Goal: Task Accomplishment & Management: Use online tool/utility

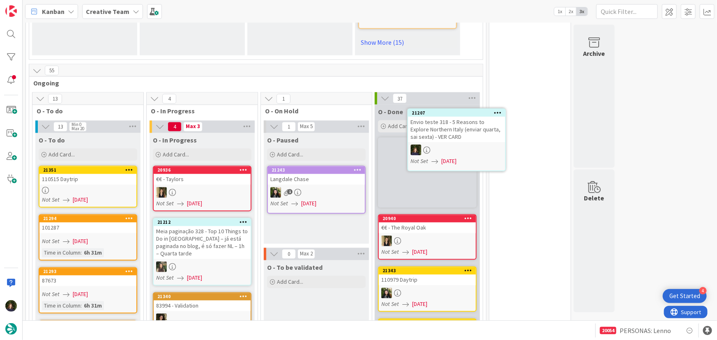
scroll to position [709, 0]
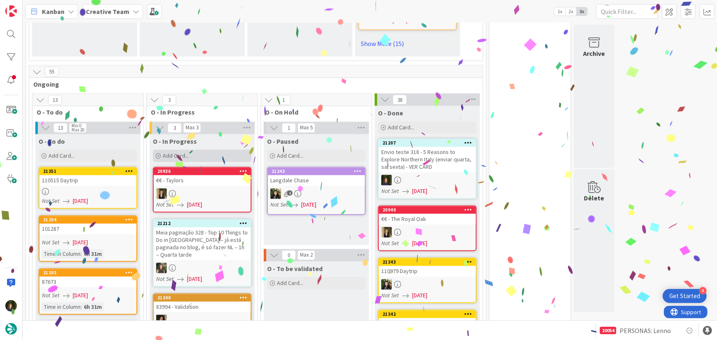
click at [173, 152] on span "Add Card..." at bounding box center [176, 155] width 26 height 7
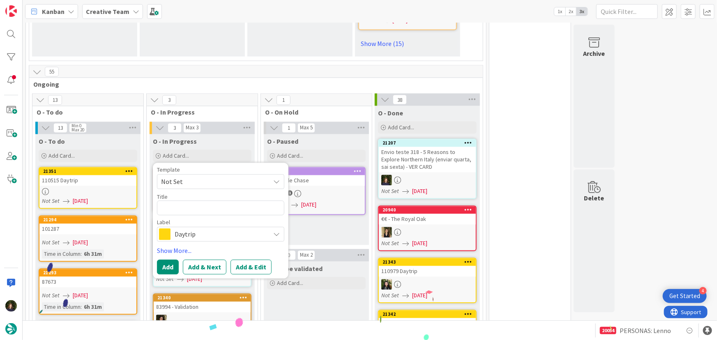
type textarea "x"
type textarea "P"
type textarea "x"
type textarea "Pe"
type textarea "x"
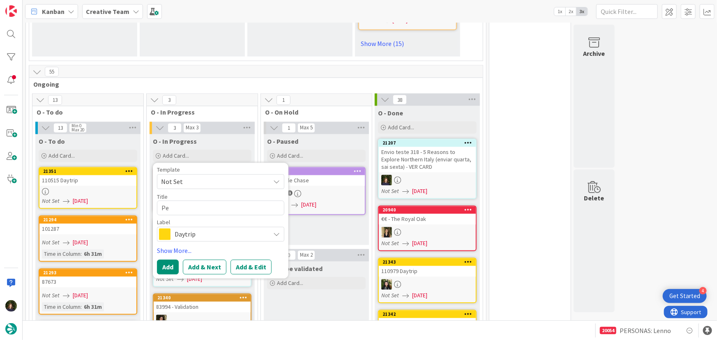
type textarea "Per"
type textarea "x"
type textarea "Pers"
type textarea "x"
type textarea "Perso"
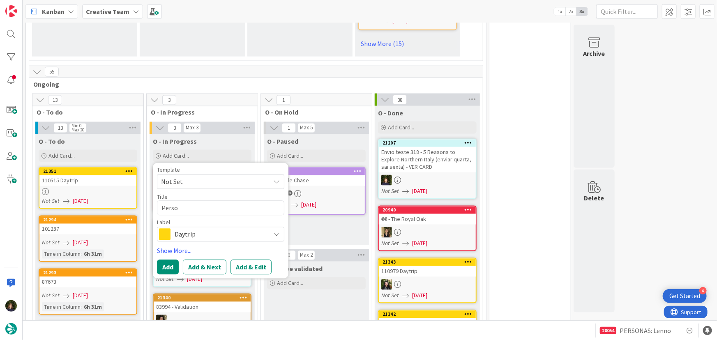
type textarea "x"
type textarea "Person"
type textarea "x"
type textarea "Persona"
type textarea "x"
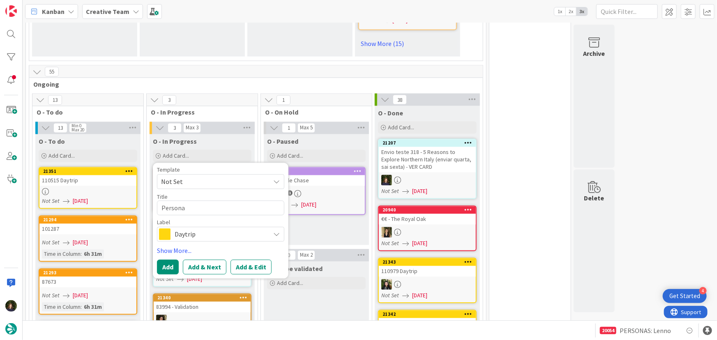
type textarea "Personas"
type textarea "x"
type textarea "Personas"
type textarea "x"
type textarea "Personas I"
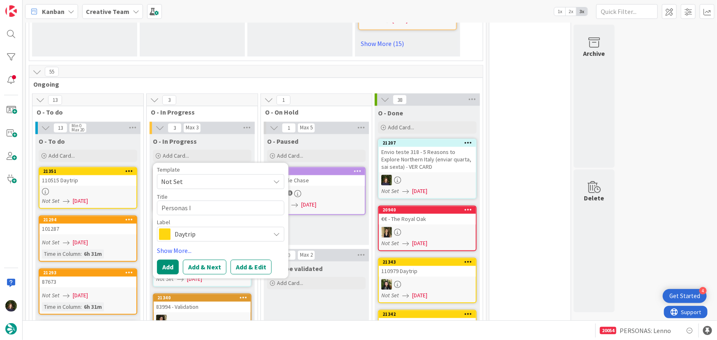
type textarea "x"
type textarea "Personas IR"
type textarea "x"
type textarea "Personas IRE"
type textarea "x"
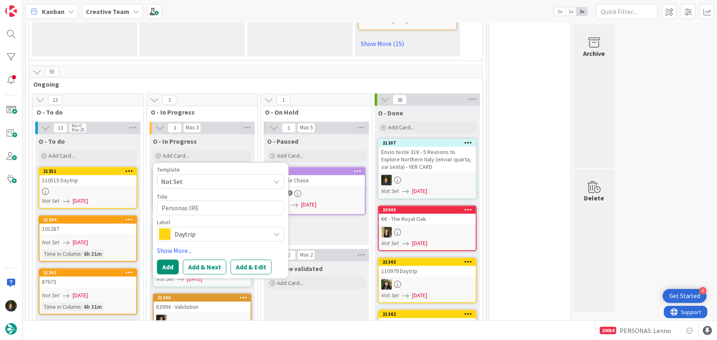
type textarea "Personas IRE"
type textarea "x"
type textarea "Personas IRE S"
type textarea "x"
type textarea "Personas IRE SS"
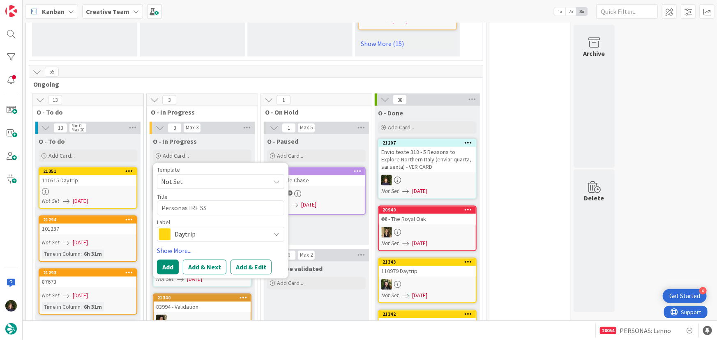
type textarea "x"
type textarea "Personas IRE S"
type textarea "x"
type textarea "Personas IRE St"
type textarea "x"
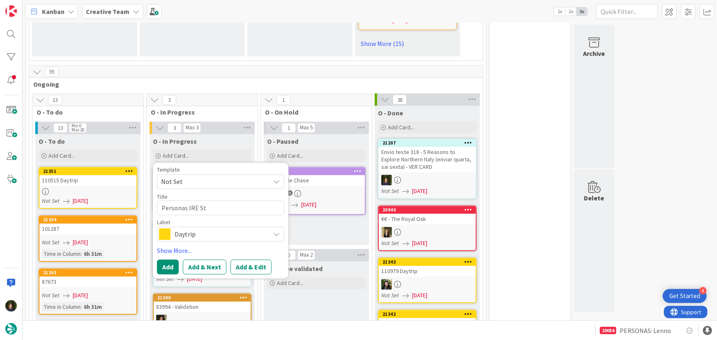
type textarea "Personas IRE Str"
type textarea "x"
type textarea "Personas IRE Stra"
type textarea "x"
type textarea "Personas IRE Strat"
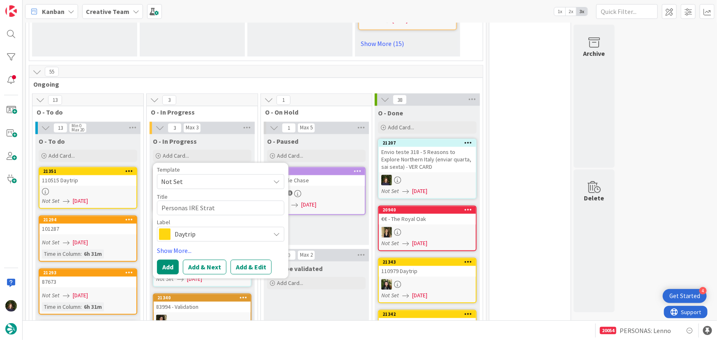
type textarea "x"
type textarea "Personas IRE Strate"
type textarea "x"
type textarea "Personas IRE Strateg"
type textarea "x"
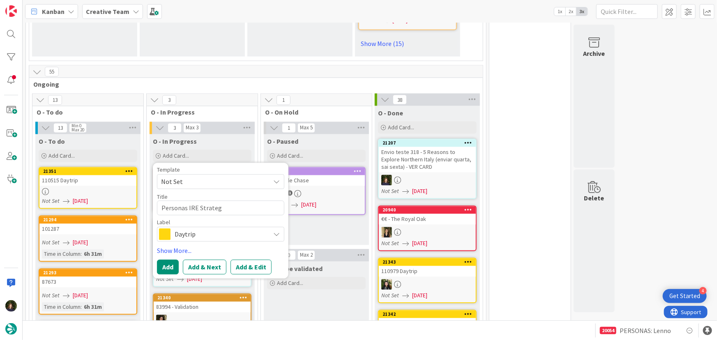
type textarea "Personas IRE Strategi"
type textarea "x"
type textarea "Personas IRE Strategic"
type textarea "x"
type textarea "Personas IRE Strategic S"
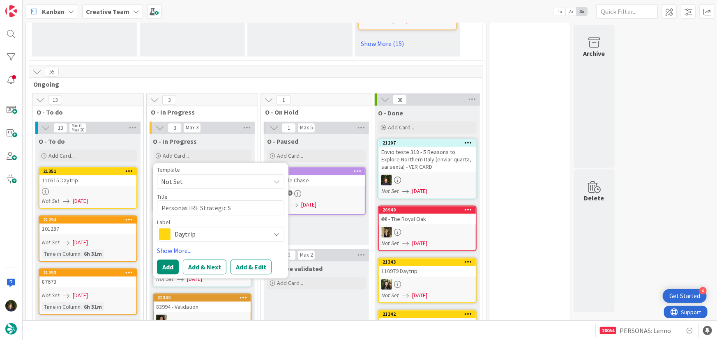
type textarea "x"
type textarea "Personas IRE Strategic Sp"
type textarea "x"
type textarea "Personas IRE Strategic Spe"
type textarea "x"
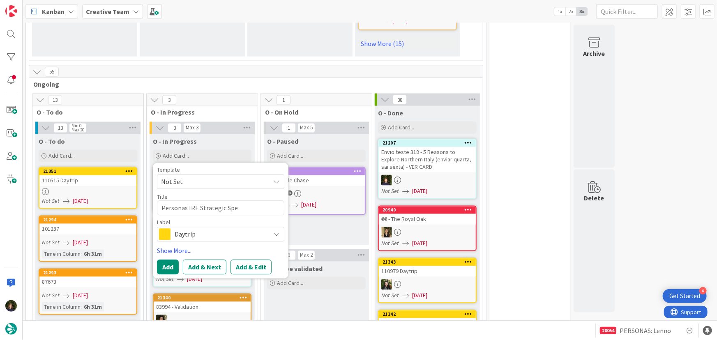
type textarea "Personas IRE Strategic Spen"
type textarea "x"
type textarea "Personas IRE Strategic Spend"
type textarea "x"
type textarea "Personas IRE Strategic Spende"
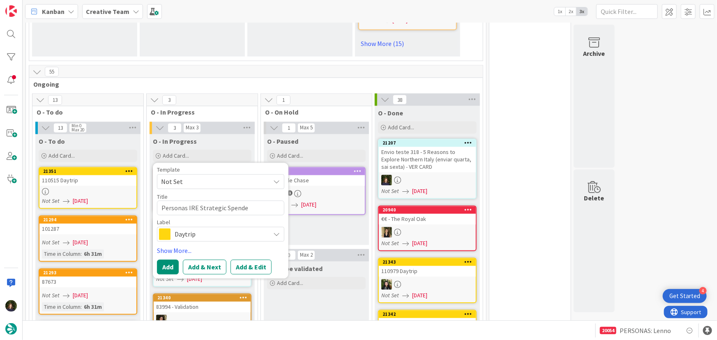
type textarea "x"
type textarea "Personas IRE Strategic Spender"
click at [219, 227] on div "Daytrip" at bounding box center [220, 234] width 127 height 15
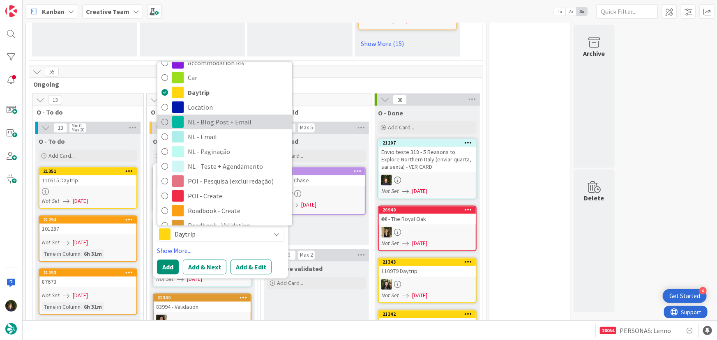
scroll to position [37, 0]
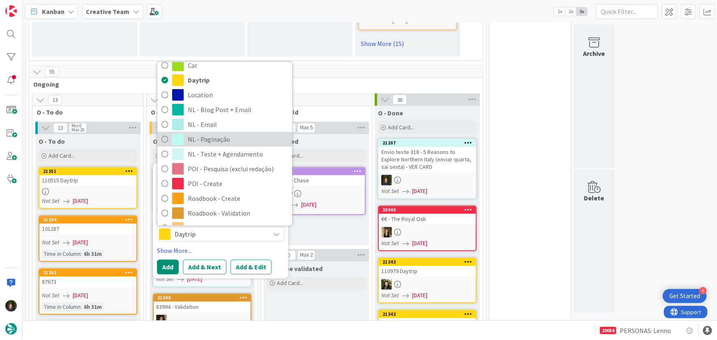
click at [210, 134] on span "NL - Paginação" at bounding box center [238, 140] width 100 height 12
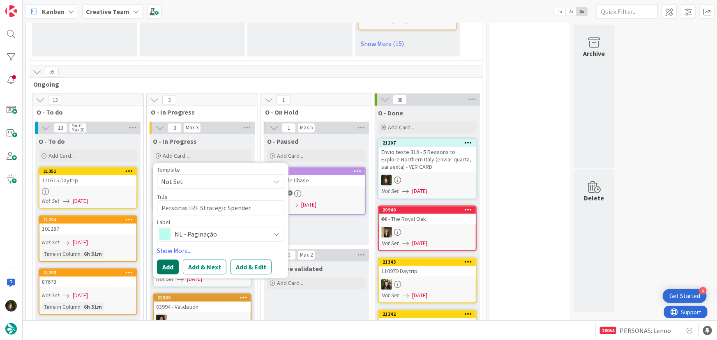
click at [167, 260] on button "Add" at bounding box center [168, 267] width 22 height 15
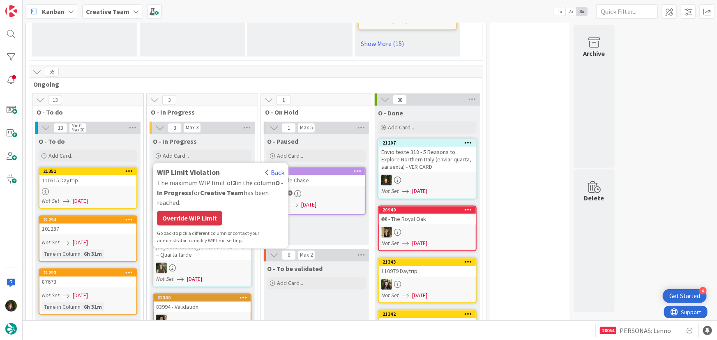
click at [438, 175] on div at bounding box center [427, 180] width 97 height 11
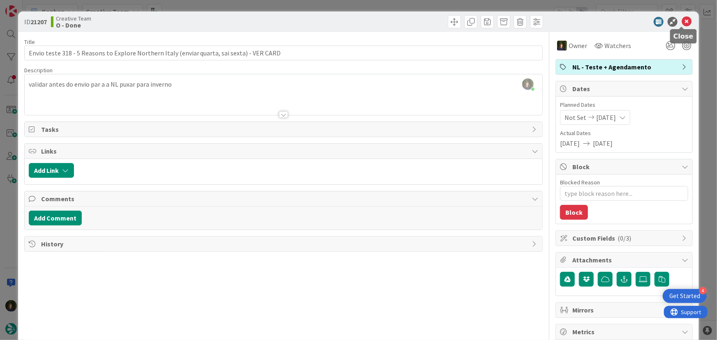
click at [682, 20] on icon at bounding box center [687, 22] width 10 height 10
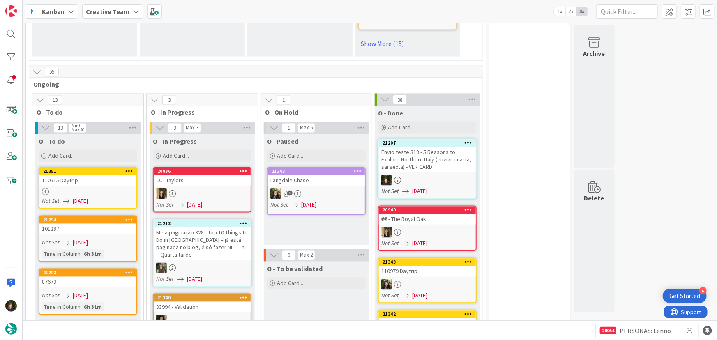
click at [470, 140] on icon at bounding box center [469, 143] width 8 height 6
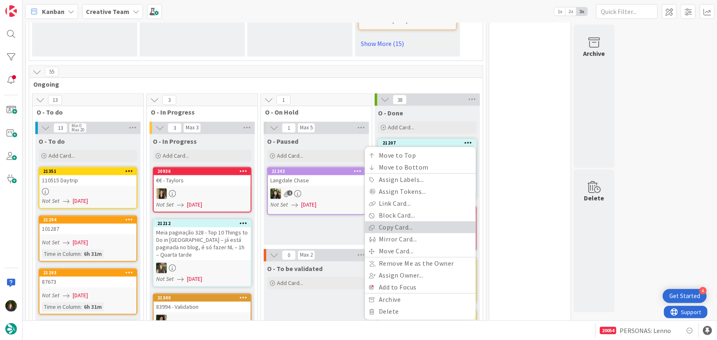
click at [411, 222] on link "Copy Card..." at bounding box center [420, 228] width 111 height 12
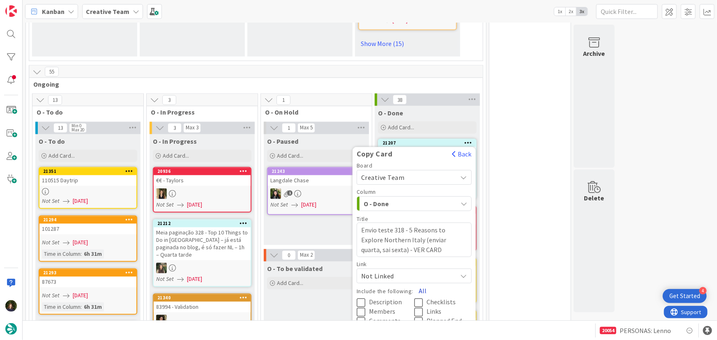
click at [422, 283] on button "All" at bounding box center [422, 290] width 18 height 15
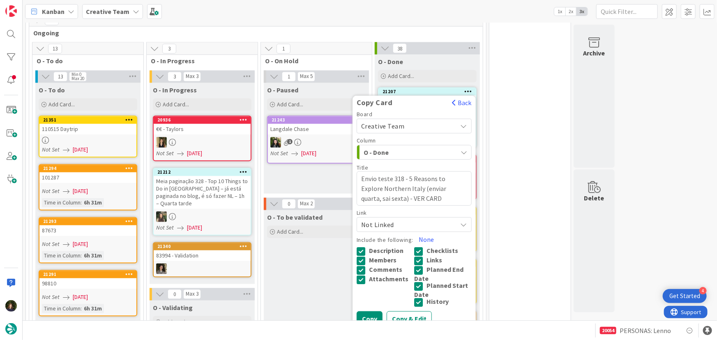
scroll to position [859, 0]
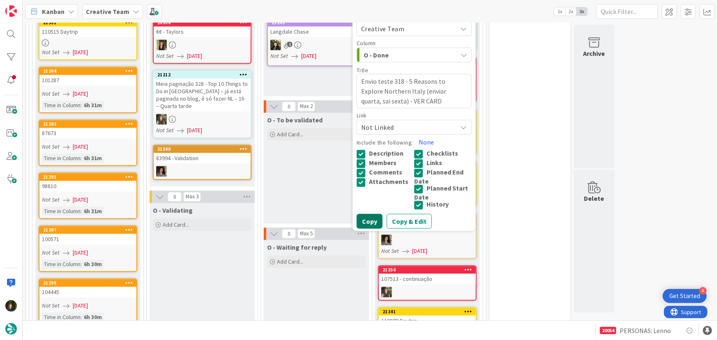
click at [366, 214] on button "Copy" at bounding box center [370, 221] width 26 height 15
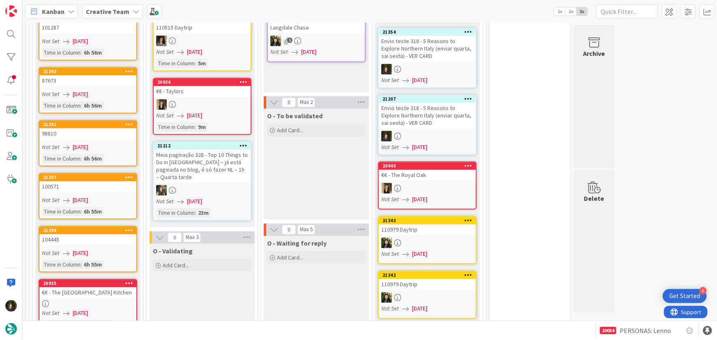
scroll to position [799, 0]
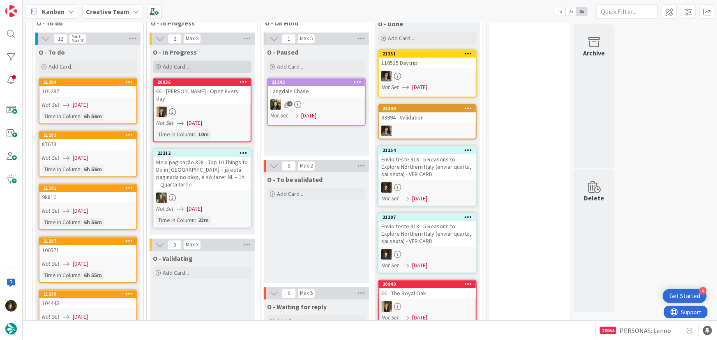
click at [187, 63] on span "Add Card..." at bounding box center [176, 66] width 26 height 7
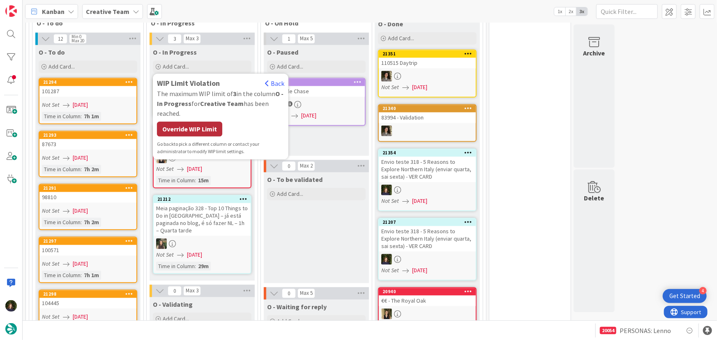
click at [178, 122] on div "Override WIP Limit" at bounding box center [189, 129] width 65 height 15
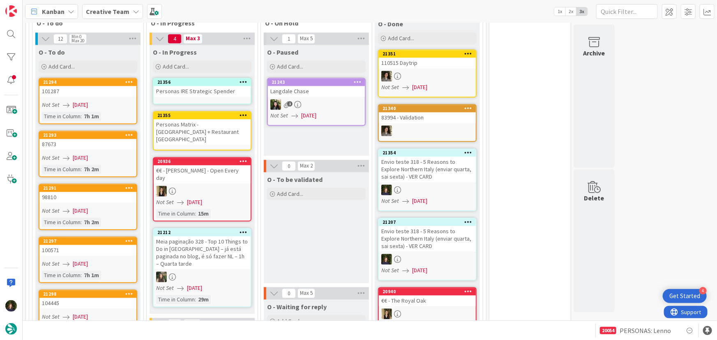
click at [182, 86] on div "Personas IRE Strategic Spender" at bounding box center [202, 91] width 97 height 11
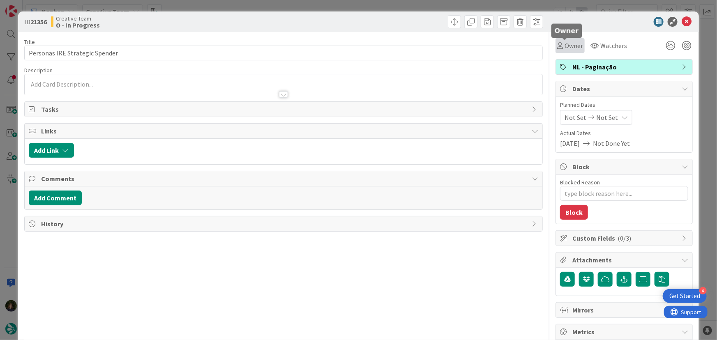
click at [569, 45] on span "Owner" at bounding box center [573, 46] width 18 height 10
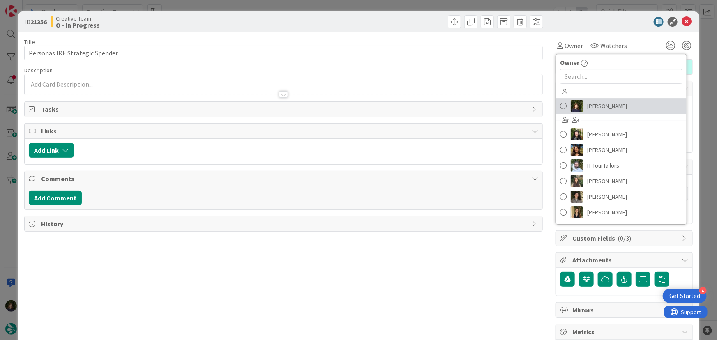
click at [593, 106] on span "[PERSON_NAME]" at bounding box center [607, 106] width 40 height 12
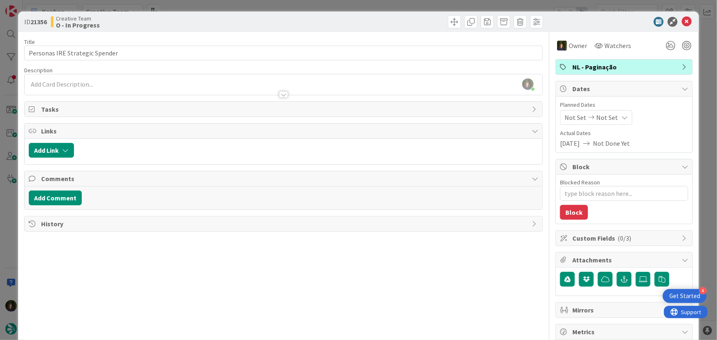
click at [636, 65] on span "NL - Paginação" at bounding box center [624, 67] width 105 height 10
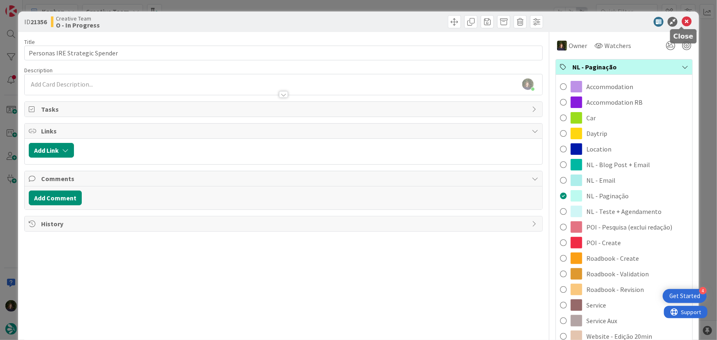
click at [682, 21] on icon at bounding box center [687, 22] width 10 height 10
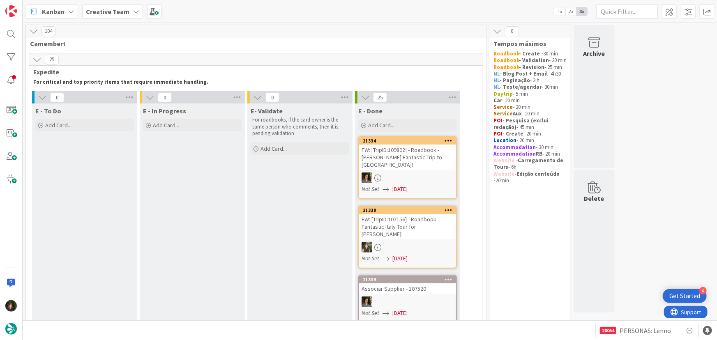
click at [107, 14] on b "Creative Team" at bounding box center [108, 11] width 44 height 8
click at [104, 94] on h4 "Creative Team - Análise" at bounding box center [140, 98] width 97 height 8
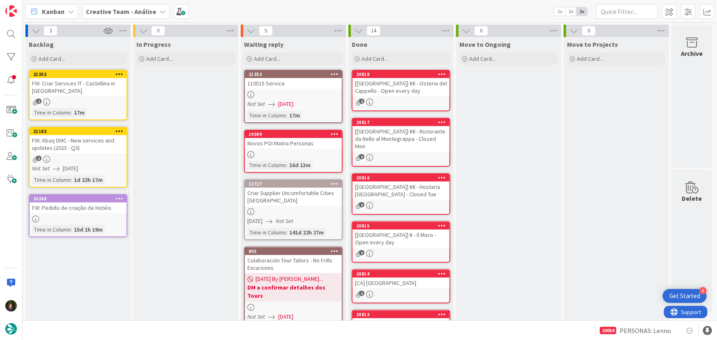
click at [283, 92] on div at bounding box center [293, 94] width 97 height 7
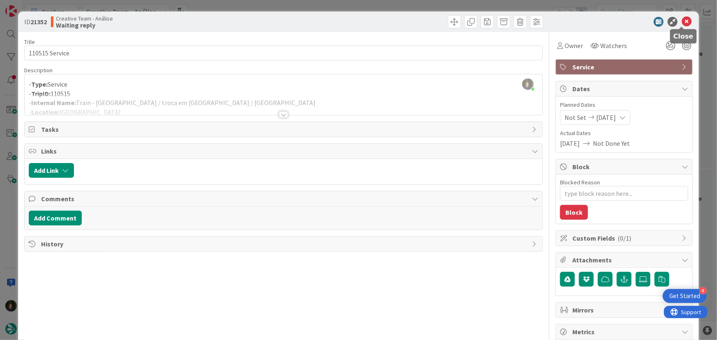
click at [682, 22] on icon at bounding box center [687, 22] width 10 height 10
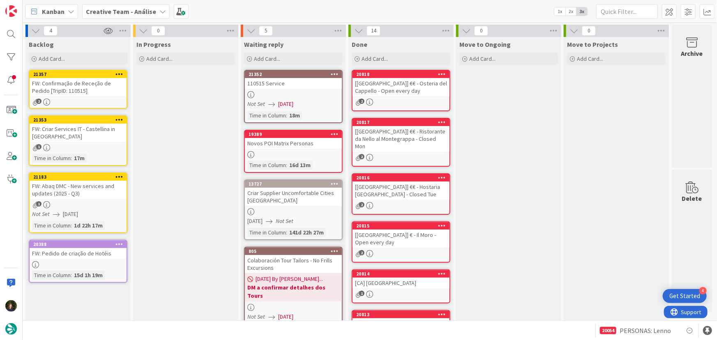
click at [336, 71] on icon at bounding box center [335, 74] width 8 height 6
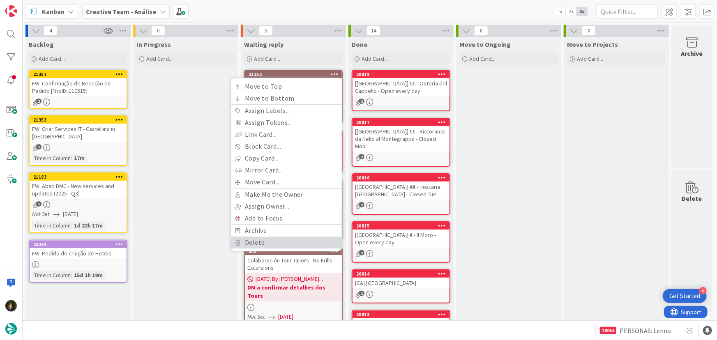
click at [277, 241] on link "Delete" at bounding box center [286, 243] width 111 height 12
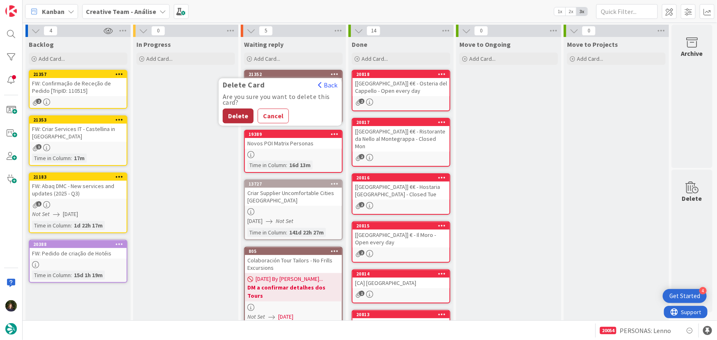
click at [238, 116] on button "Delete" at bounding box center [238, 115] width 31 height 15
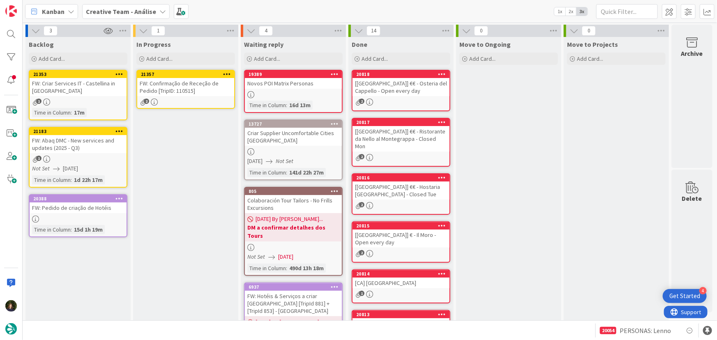
click at [226, 69] on div "In Progress Add Card... 21357 FW: Confirmação de Receção de Pedido [TripID: 110…" at bounding box center [185, 307] width 105 height 541
click at [226, 71] on icon at bounding box center [227, 74] width 8 height 6
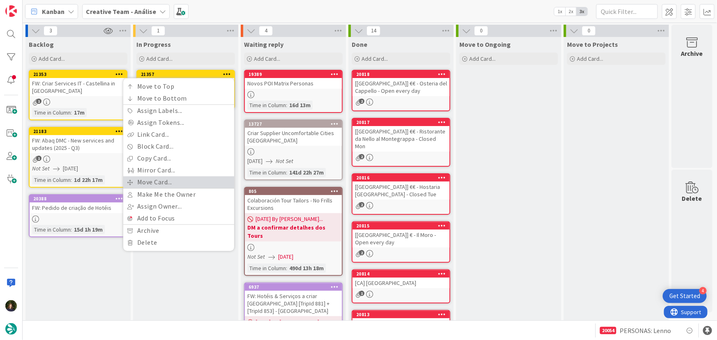
click at [184, 182] on link "Move Card..." at bounding box center [178, 182] width 111 height 12
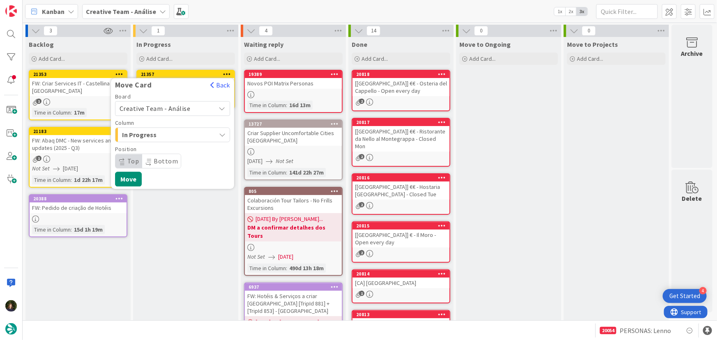
click at [185, 109] on span "Creative Team - Análise" at bounding box center [155, 108] width 71 height 8
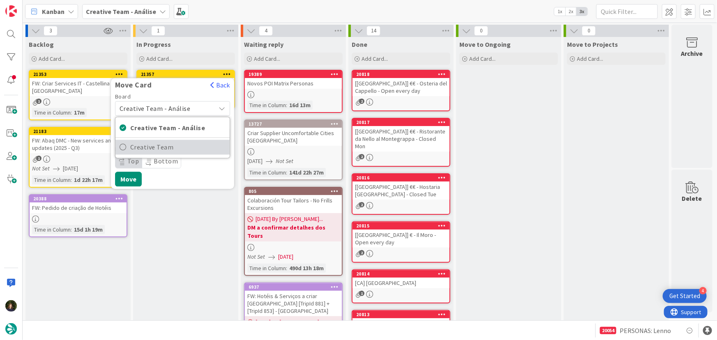
click at [189, 146] on span "Creative Team" at bounding box center [177, 147] width 95 height 12
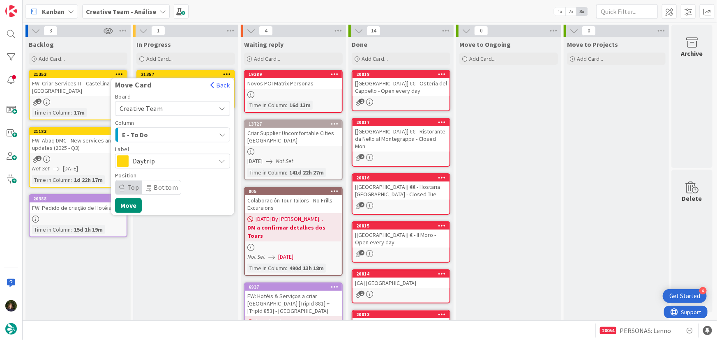
click at [183, 134] on span "E - To Do" at bounding box center [153, 134] width 62 height 11
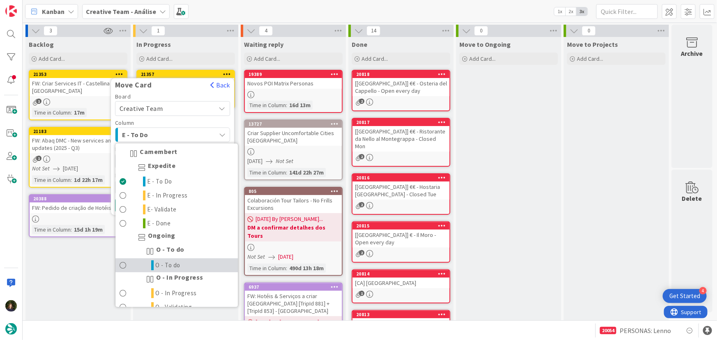
click at [188, 263] on link "O - To do" at bounding box center [176, 266] width 122 height 14
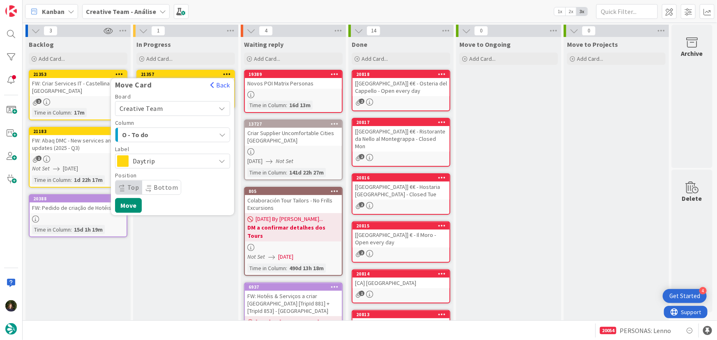
click at [164, 161] on span "Daytrip" at bounding box center [172, 161] width 79 height 12
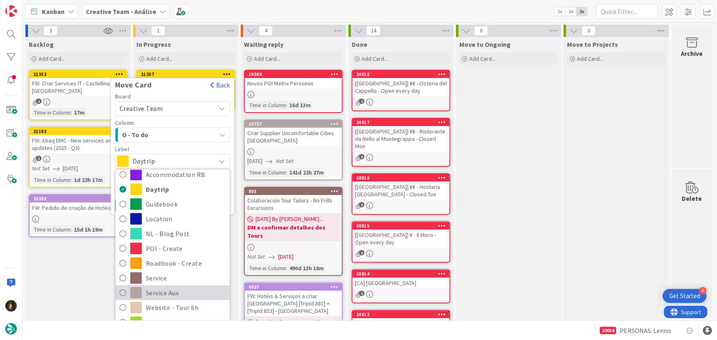
scroll to position [37, 0]
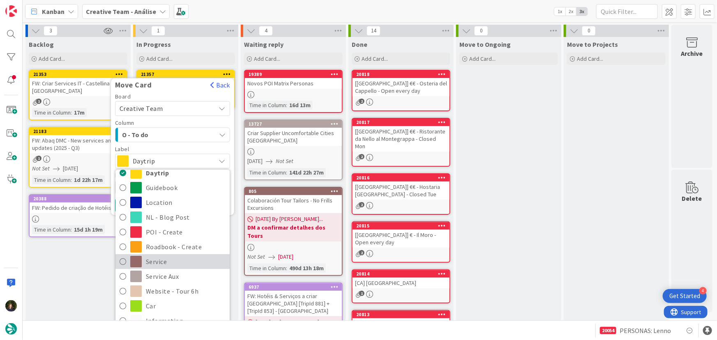
click at [158, 261] on span "Service" at bounding box center [186, 262] width 80 height 12
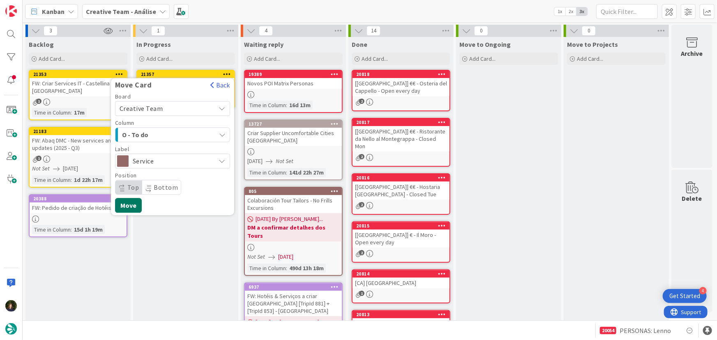
click at [131, 207] on button "Move" at bounding box center [128, 205] width 27 height 15
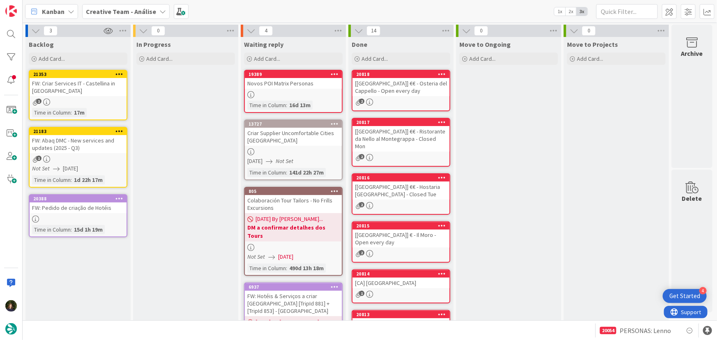
click at [107, 12] on b "Creative Team - Análise" at bounding box center [121, 11] width 70 height 8
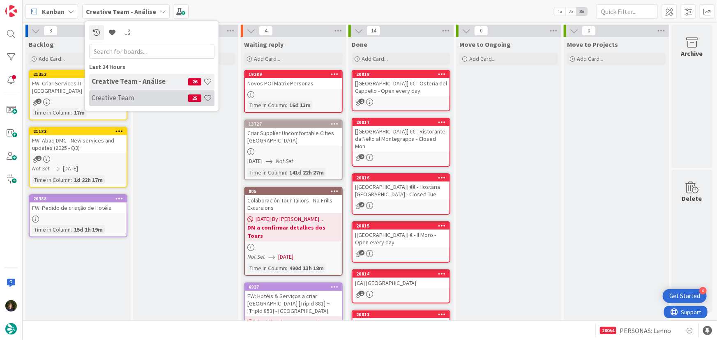
click at [124, 97] on h4 "Creative Team" at bounding box center [140, 98] width 97 height 8
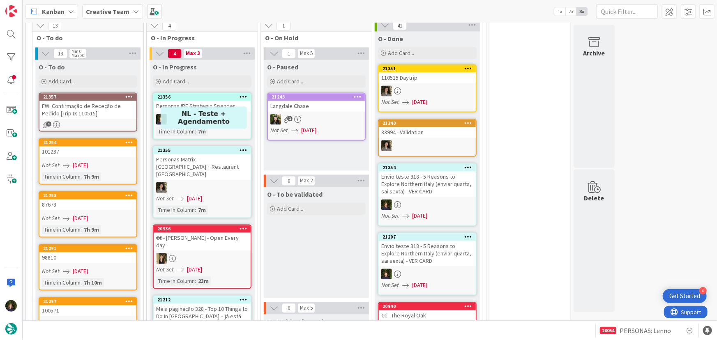
scroll to position [784, 0]
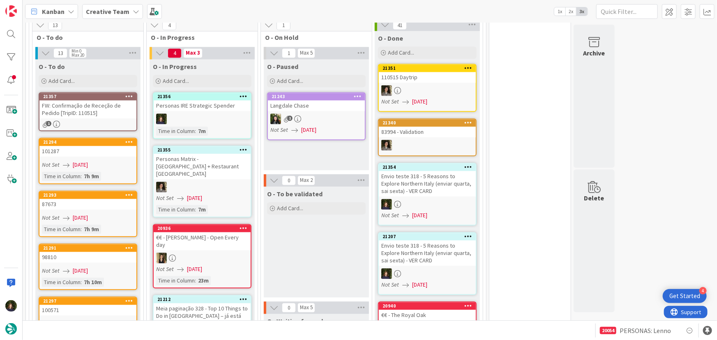
click at [89, 94] on link "21357 FW: Confirmação de Receção de Pedido [TripID: 110515] 1" at bounding box center [88, 111] width 99 height 39
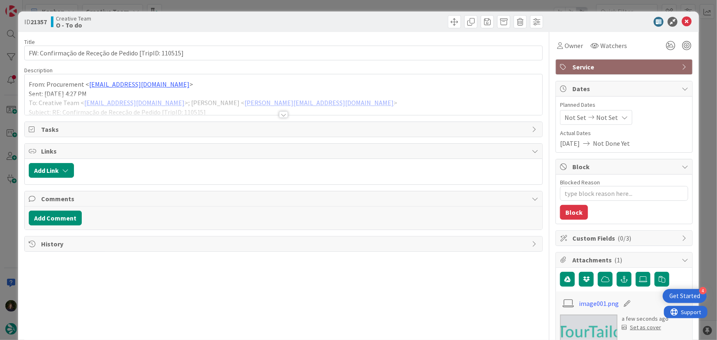
click at [280, 112] on div at bounding box center [283, 114] width 9 height 7
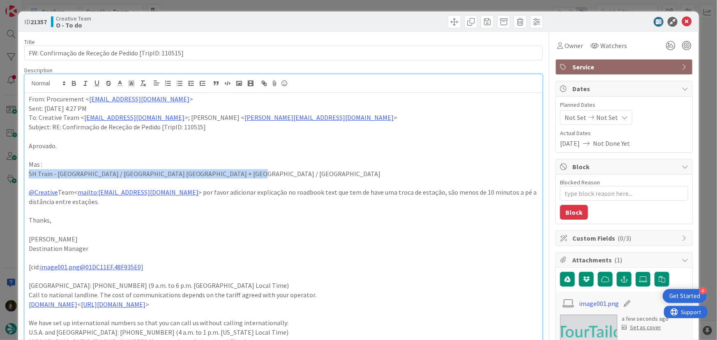
drag, startPoint x: 230, startPoint y: 173, endPoint x: 27, endPoint y: 177, distance: 203.0
click at [72, 85] on icon "button" at bounding box center [73, 84] width 3 height 2
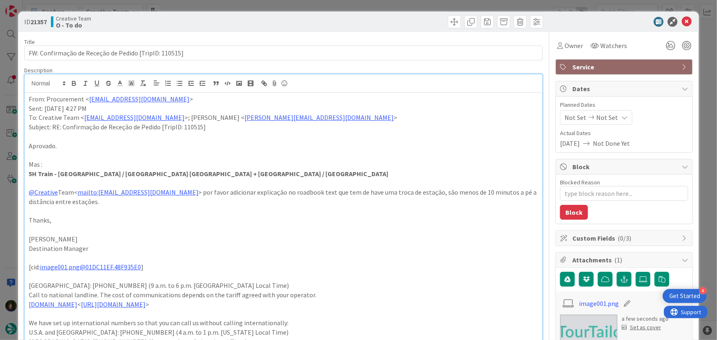
click at [189, 245] on p "Destination Manager" at bounding box center [284, 248] width 510 height 9
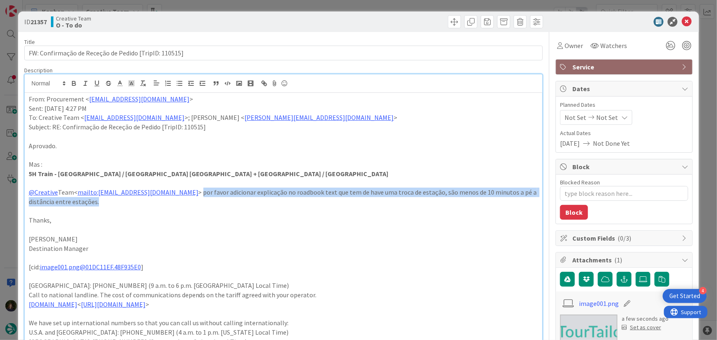
drag, startPoint x: 170, startPoint y: 194, endPoint x: 186, endPoint y: 201, distance: 16.6
click at [186, 201] on p "@Creative Team< mailto:[EMAIL_ADDRESS][DOMAIN_NAME] > por favor adicionar expli…" at bounding box center [284, 197] width 510 height 18
click at [108, 84] on icon "button" at bounding box center [108, 83] width 7 height 7
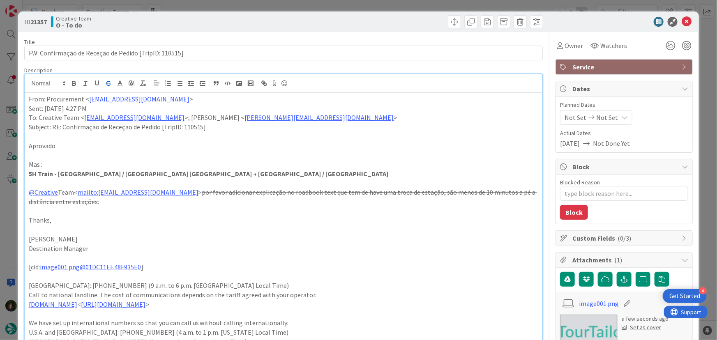
click at [184, 239] on p "[PERSON_NAME]" at bounding box center [284, 239] width 510 height 9
click at [111, 83] on line "button" at bounding box center [108, 83] width 5 height 0
click at [107, 85] on icon "button" at bounding box center [108, 83] width 7 height 7
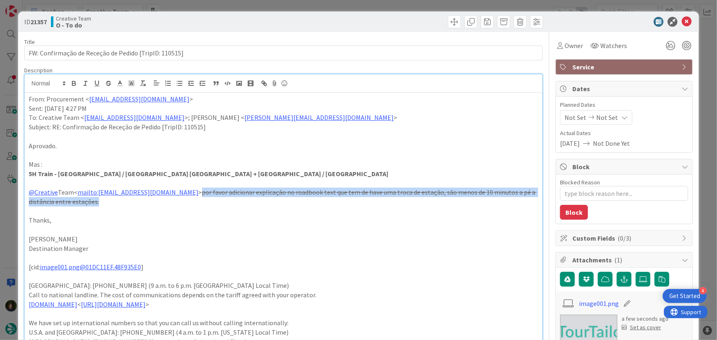
drag, startPoint x: 170, startPoint y: 193, endPoint x: 175, endPoint y: 205, distance: 13.0
click at [175, 205] on p "@Creative Team< mailto:[EMAIL_ADDRESS][DOMAIN_NAME] > por favor adicionar expli…" at bounding box center [284, 197] width 510 height 18
click at [107, 83] on line "button" at bounding box center [108, 83] width 5 height 0
click at [94, 82] on icon "button" at bounding box center [96, 83] width 7 height 7
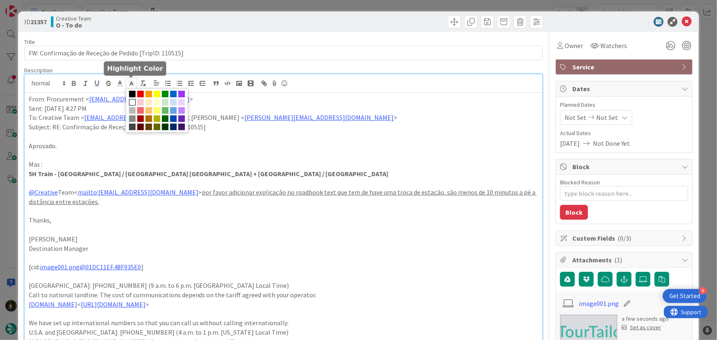
click at [129, 82] on icon at bounding box center [131, 83] width 7 height 7
click at [157, 110] on span at bounding box center [157, 110] width 7 height 7
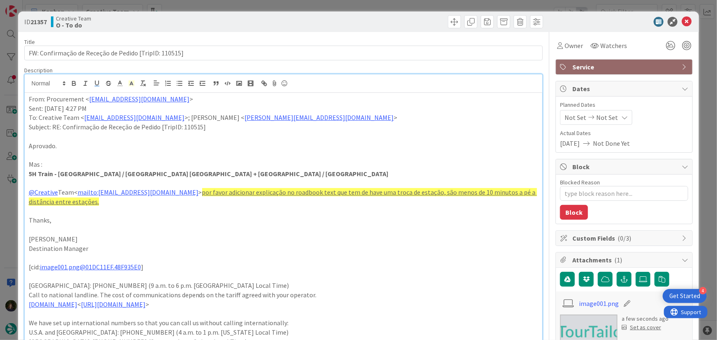
click at [286, 256] on p at bounding box center [284, 257] width 510 height 9
type textarea "x"
click at [170, 191] on u "por favor adicionar explicação no roadbook text que tem de have uma troca de es…" at bounding box center [283, 197] width 508 height 18
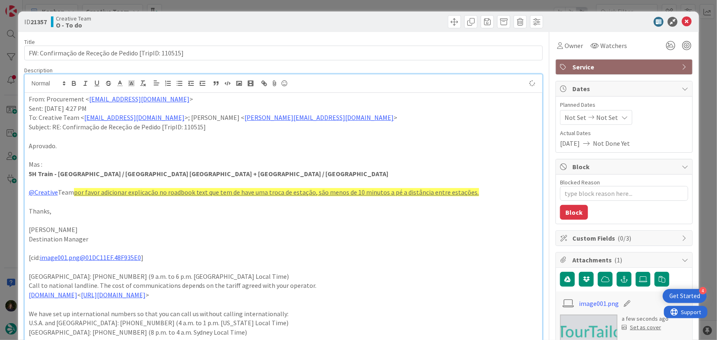
type textarea "x"
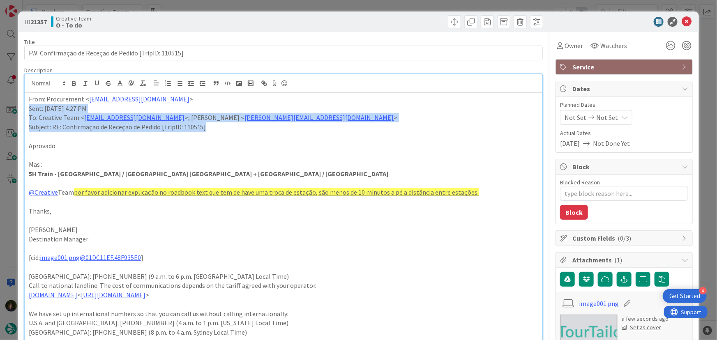
drag, startPoint x: 205, startPoint y: 129, endPoint x: 27, endPoint y: 110, distance: 178.9
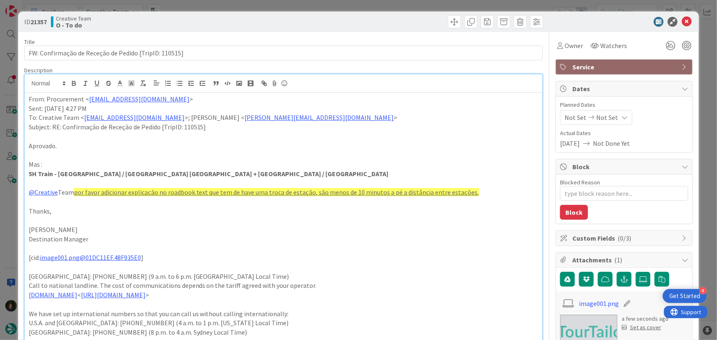
click at [278, 141] on p "Aprovado." at bounding box center [284, 145] width 510 height 9
click at [682, 23] on icon at bounding box center [687, 22] width 10 height 10
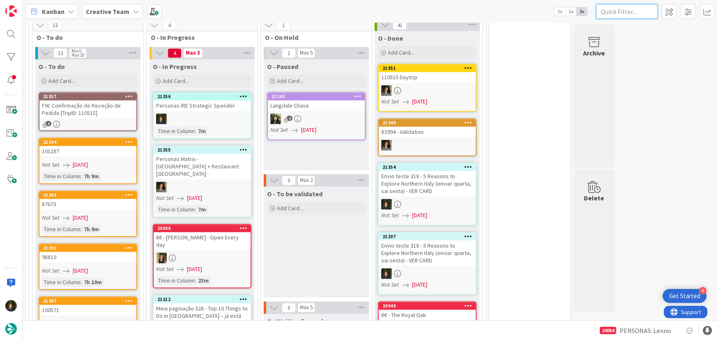
click at [606, 12] on input "text" at bounding box center [627, 11] width 62 height 15
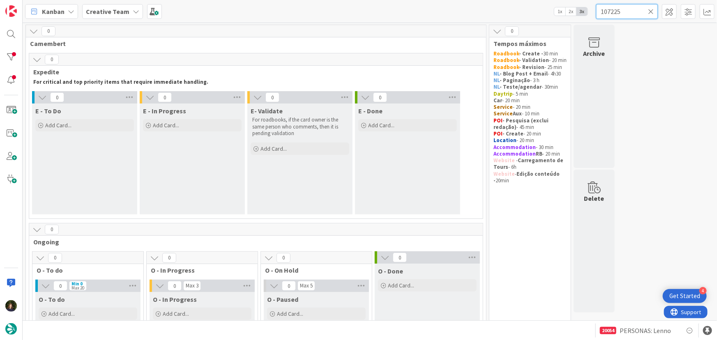
type input "107225"
click at [649, 10] on icon at bounding box center [651, 11] width 6 height 7
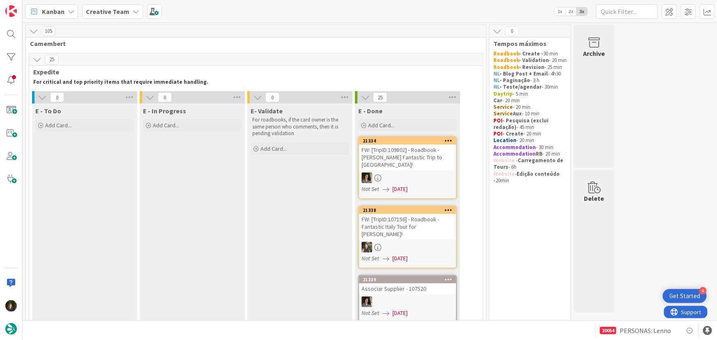
click at [101, 10] on b "Creative Team" at bounding box center [108, 11] width 44 height 8
click at [120, 99] on h4 "Creative Team - Análise" at bounding box center [140, 98] width 97 height 8
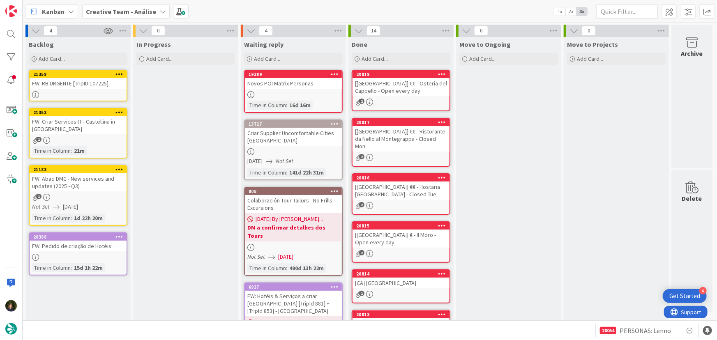
click at [91, 92] on div at bounding box center [78, 94] width 97 height 7
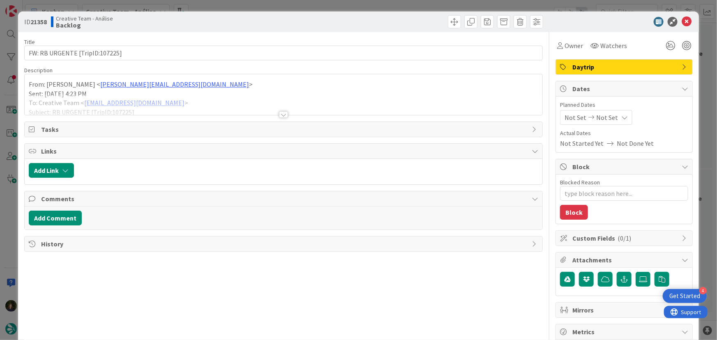
type textarea "x"
click at [279, 111] on div at bounding box center [283, 114] width 9 height 7
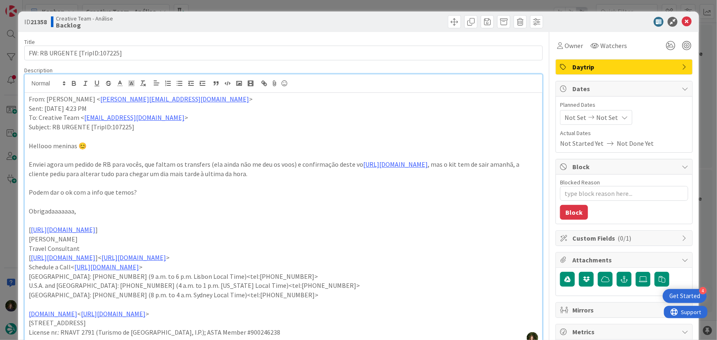
click at [595, 67] on span "Daytrip" at bounding box center [624, 67] width 105 height 10
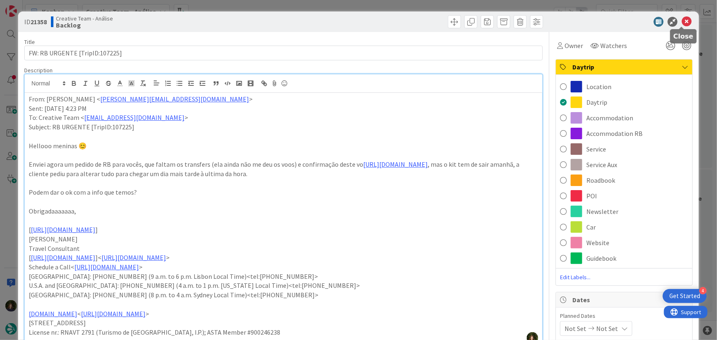
drag, startPoint x: 680, startPoint y: 19, endPoint x: 611, endPoint y: 46, distance: 73.6
click at [682, 19] on icon at bounding box center [687, 22] width 10 height 10
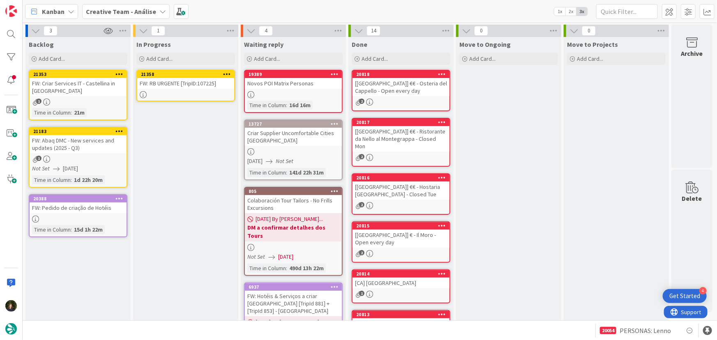
click at [226, 73] on icon at bounding box center [227, 74] width 8 height 6
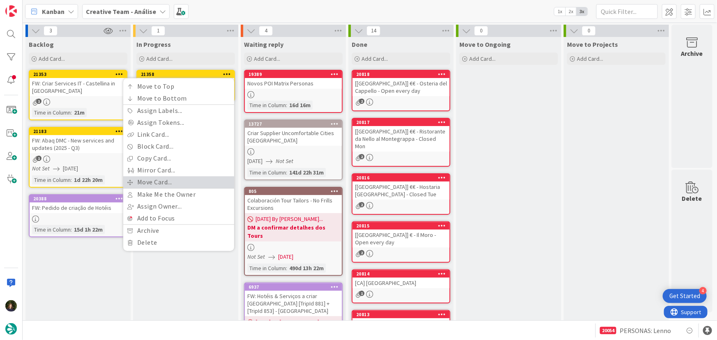
click at [169, 180] on link "Move Card..." at bounding box center [178, 182] width 111 height 12
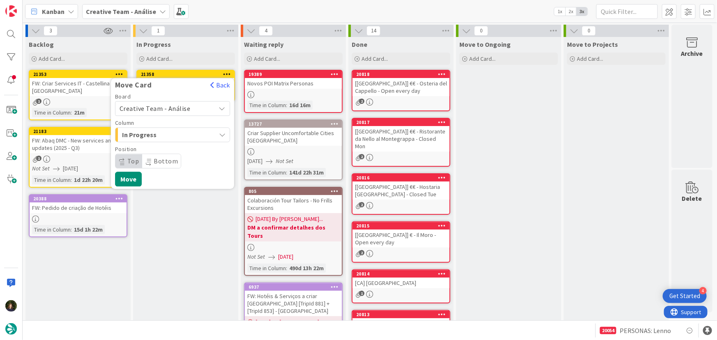
click at [199, 111] on span "Creative Team - Análise" at bounding box center [166, 109] width 92 height 12
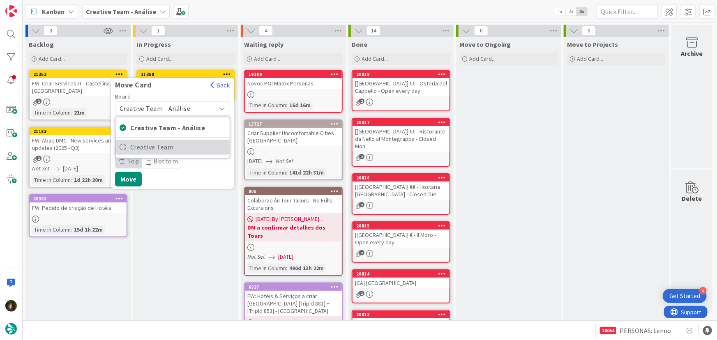
click at [189, 150] on span "Creative Team" at bounding box center [177, 147] width 95 height 12
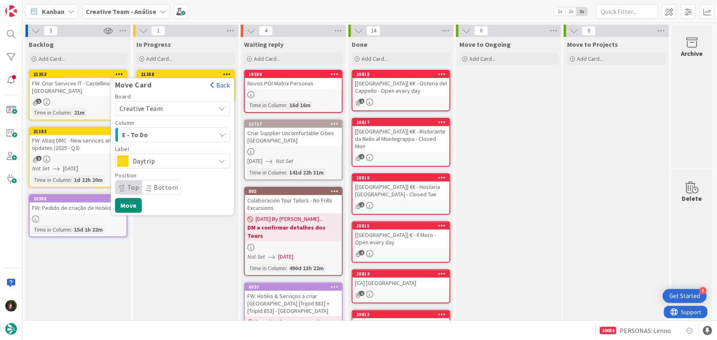
click at [185, 132] on div "E - To Do" at bounding box center [168, 134] width 96 height 13
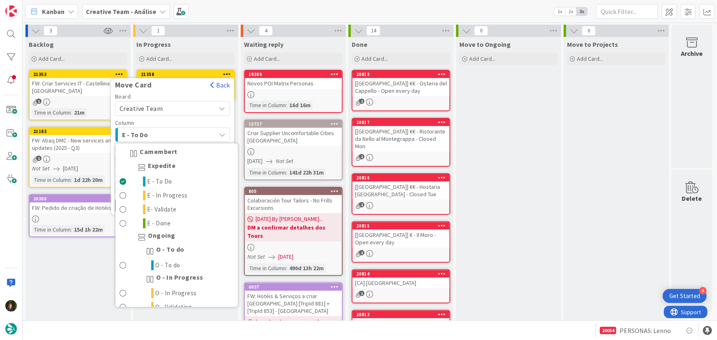
click at [185, 132] on div "E - To Do" at bounding box center [168, 134] width 96 height 13
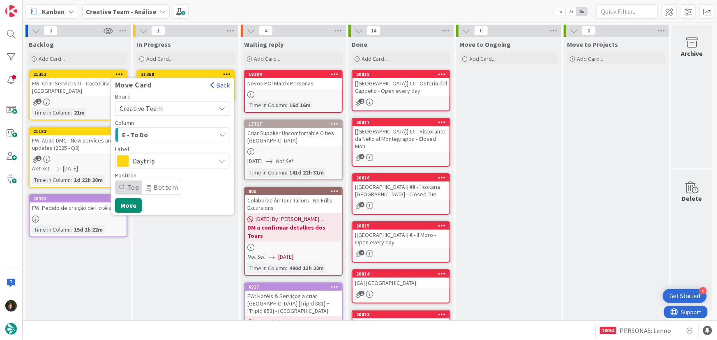
click at [182, 164] on span "Daytrip" at bounding box center [172, 161] width 79 height 12
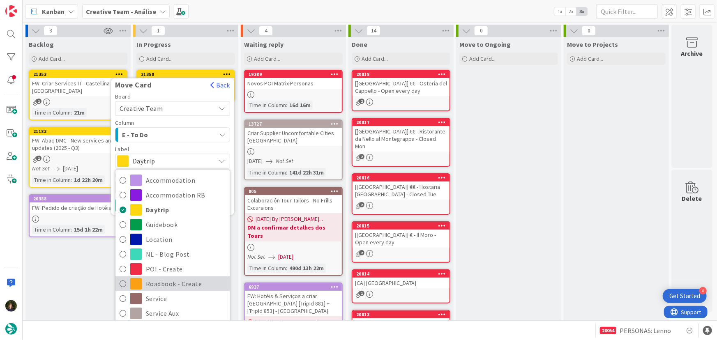
click at [189, 282] on span "Roadbook - Create" at bounding box center [186, 284] width 80 height 12
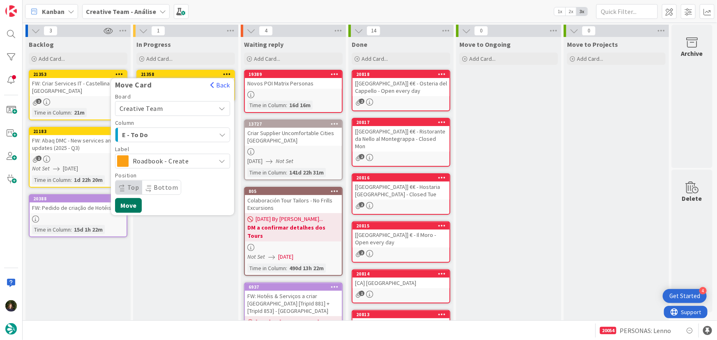
click at [128, 207] on button "Move" at bounding box center [128, 205] width 27 height 15
